Goal: Task Accomplishment & Management: Use online tool/utility

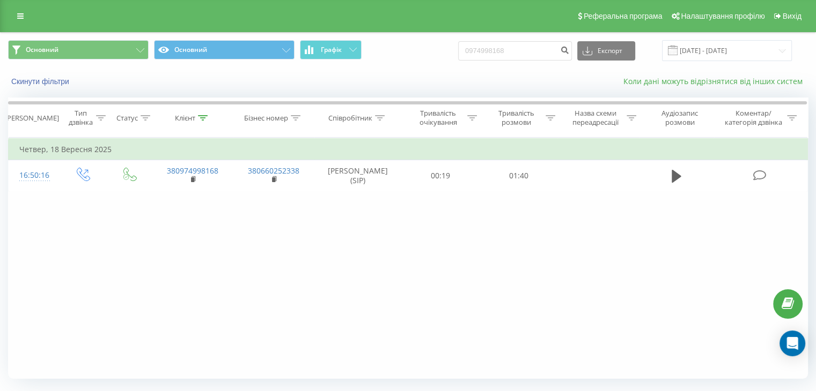
click at [807, 107] on div at bounding box center [804, 118] width 8 height 40
click at [721, 51] on input "[DATE] - [DATE]" at bounding box center [727, 50] width 130 height 21
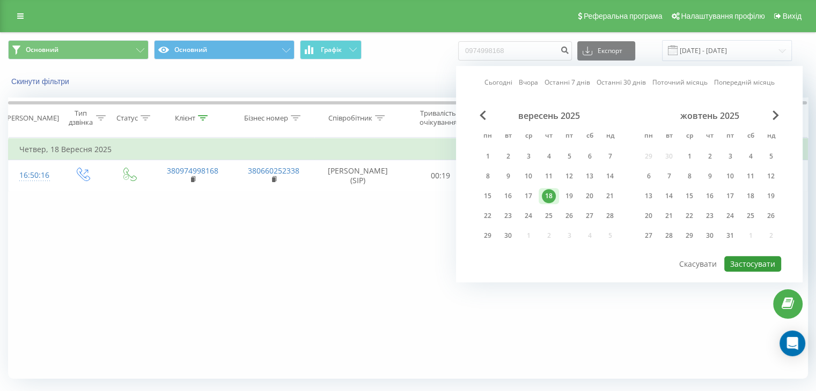
click at [750, 260] on button "Застосувати" at bounding box center [752, 264] width 57 height 16
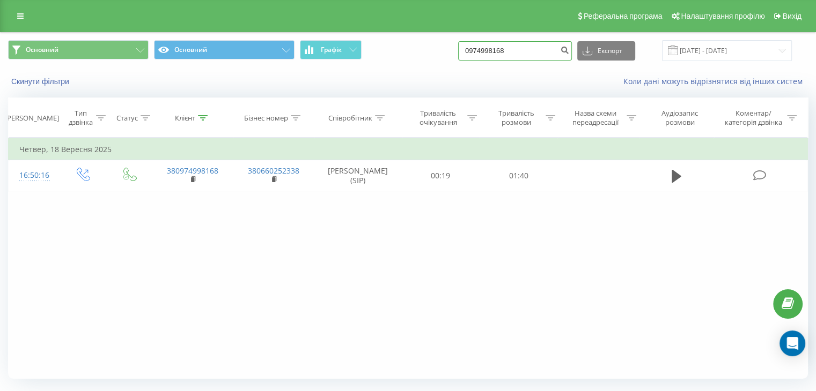
drag, startPoint x: 533, startPoint y: 52, endPoint x: 477, endPoint y: 51, distance: 56.3
click at [477, 51] on input "0974998168" at bounding box center [515, 50] width 114 height 19
click at [716, 53] on input "[DATE] - [DATE]" at bounding box center [727, 50] width 130 height 21
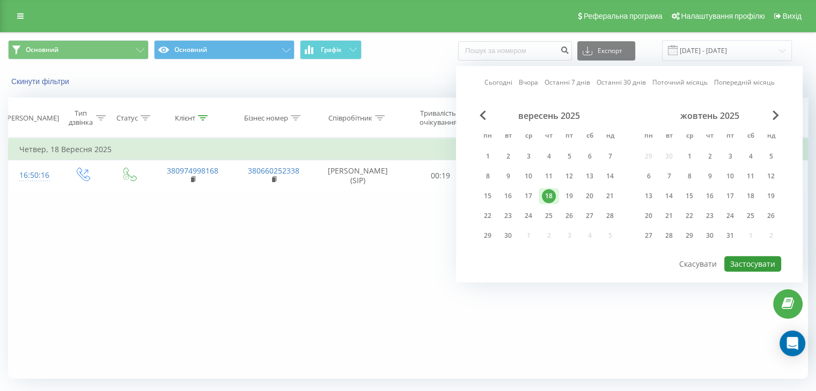
click at [752, 262] on button "Застосувати" at bounding box center [752, 264] width 57 height 16
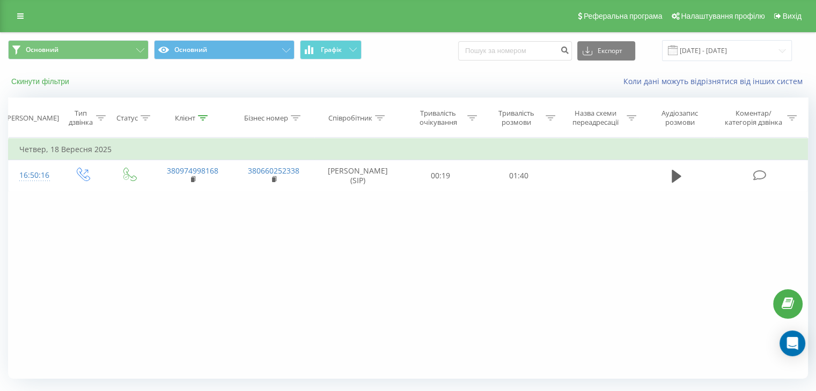
click at [55, 83] on button "Скинути фільтри" at bounding box center [41, 82] width 66 height 10
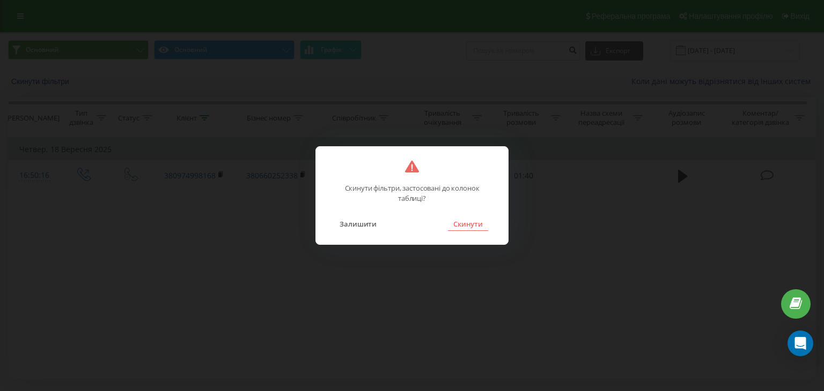
click at [472, 221] on button "Скинути" at bounding box center [468, 224] width 40 height 14
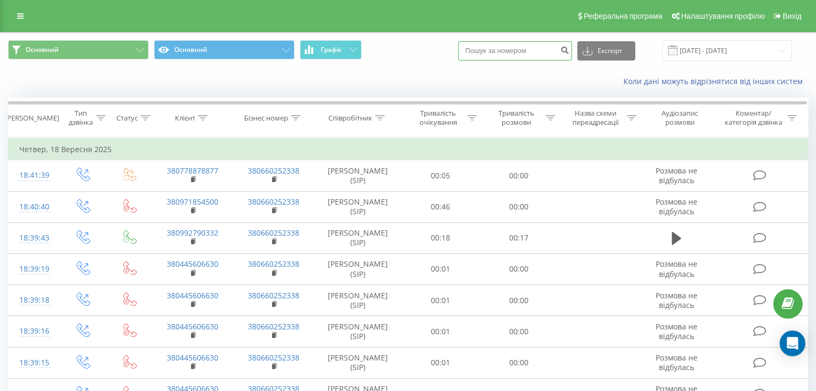
click at [489, 47] on input at bounding box center [515, 50] width 114 height 19
click at [577, 79] on div "Коли дані можуть відрізнятися вiд інших систем" at bounding box center [560, 81] width 509 height 11
click at [707, 50] on input "18.09.2025 - 18.09.2025" at bounding box center [727, 50] width 130 height 21
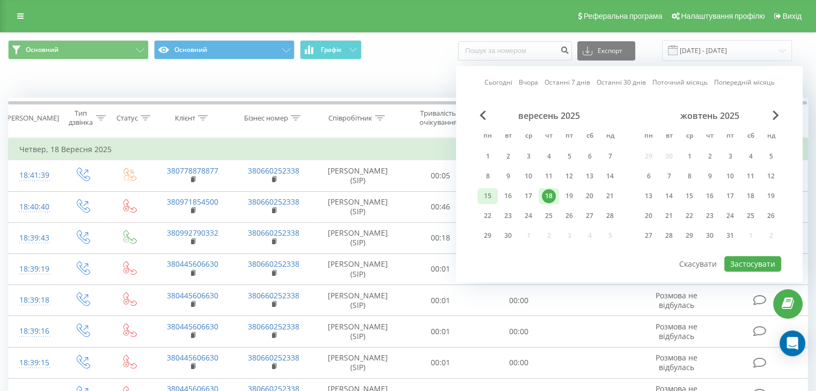
click at [496, 197] on div "15" at bounding box center [487, 196] width 20 height 16
click at [549, 197] on div "18" at bounding box center [549, 196] width 14 height 14
click at [757, 260] on button "Застосувати" at bounding box center [752, 264] width 57 height 16
type input "15.09.2025 - 18.09.2025"
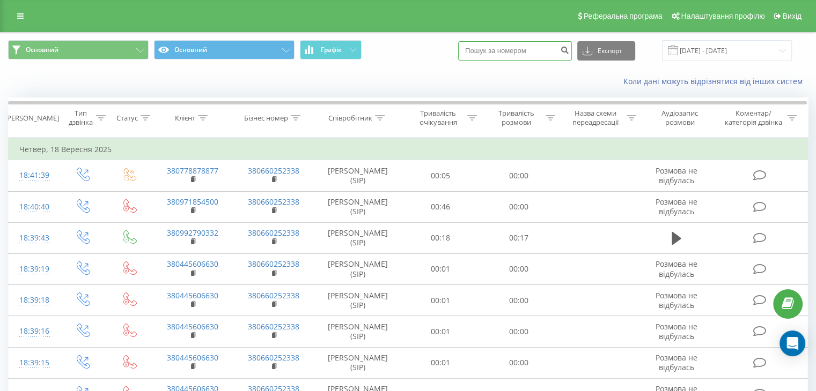
click at [536, 54] on input at bounding box center [515, 50] width 114 height 19
paste input "+380 (67) 528-83-07"
type input "380675288307"
click at [569, 49] on icon "submit" at bounding box center [564, 49] width 9 height 6
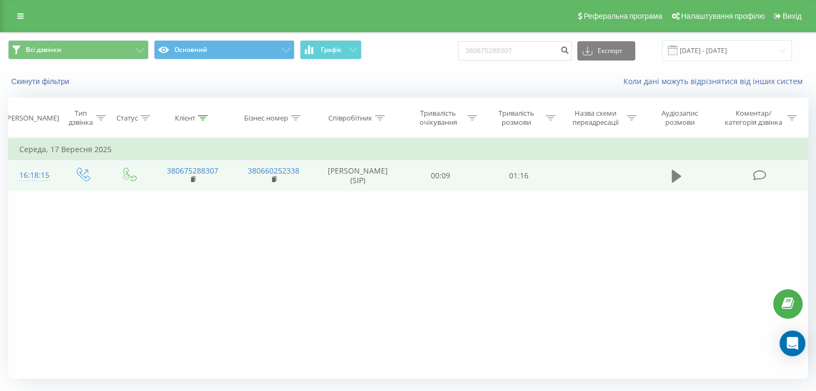
click at [679, 176] on icon at bounding box center [676, 176] width 10 height 13
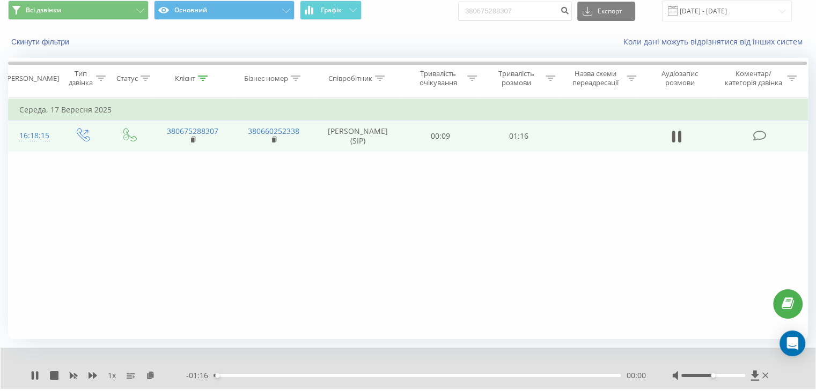
scroll to position [69, 0]
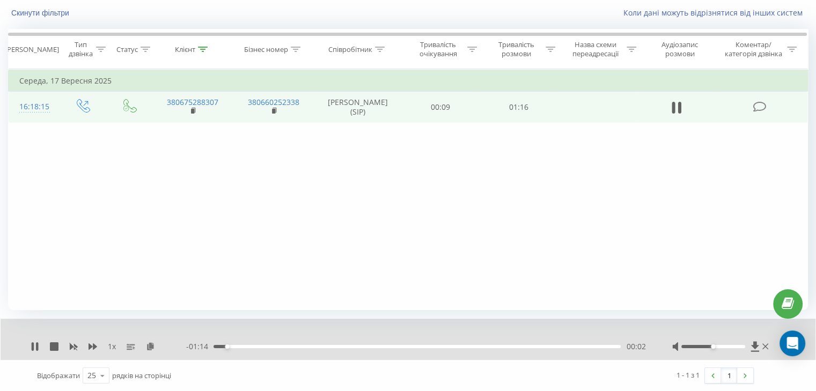
click at [493, 347] on div "00:02" at bounding box center [416, 346] width 407 height 3
